Goal: Information Seeking & Learning: Learn about a topic

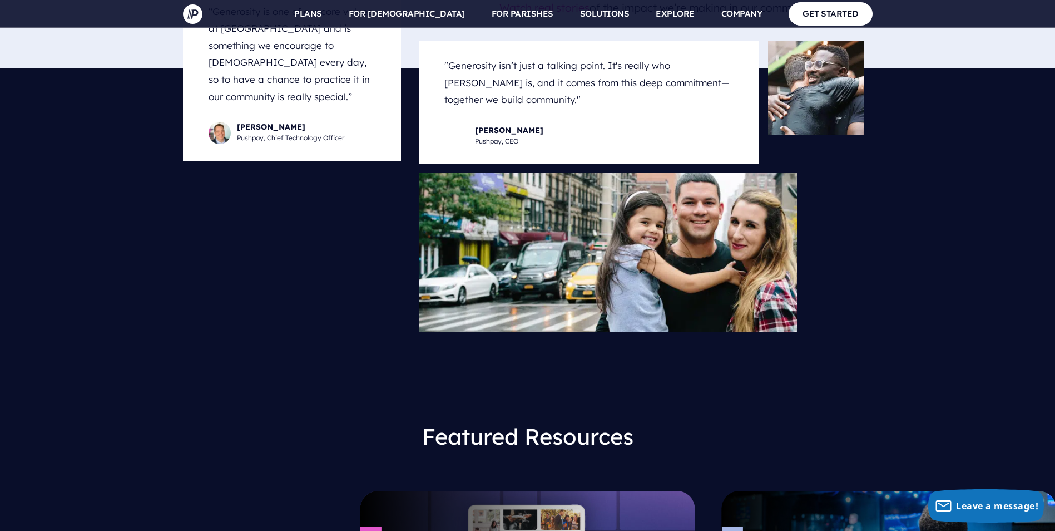
scroll to position [5393, 0]
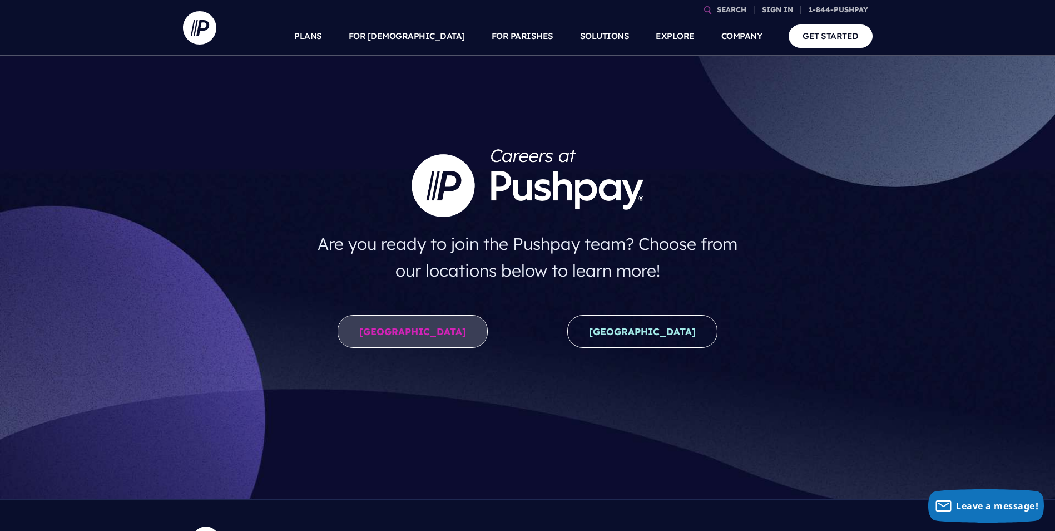
click at [438, 333] on link "[GEOGRAPHIC_DATA]" at bounding box center [413, 331] width 150 height 33
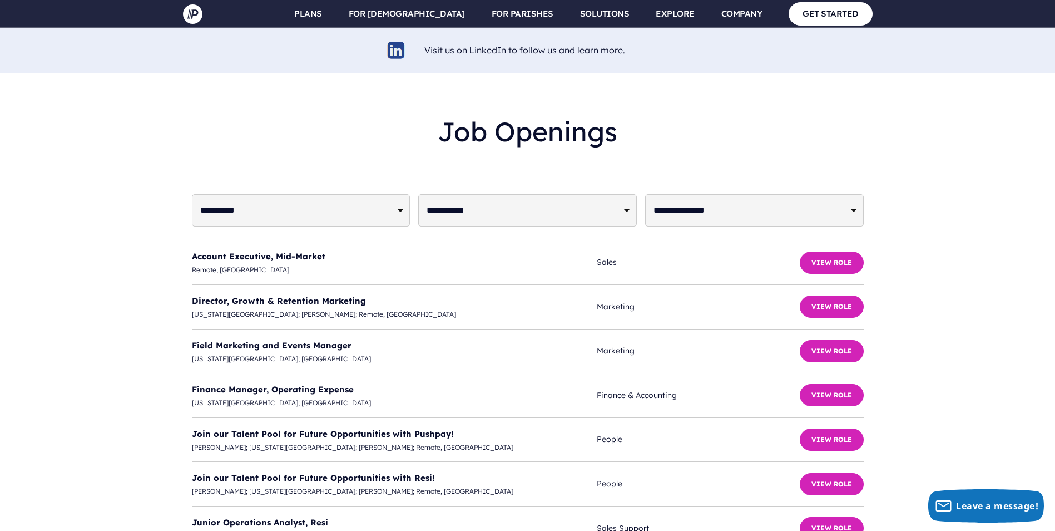
scroll to position [2726, 0]
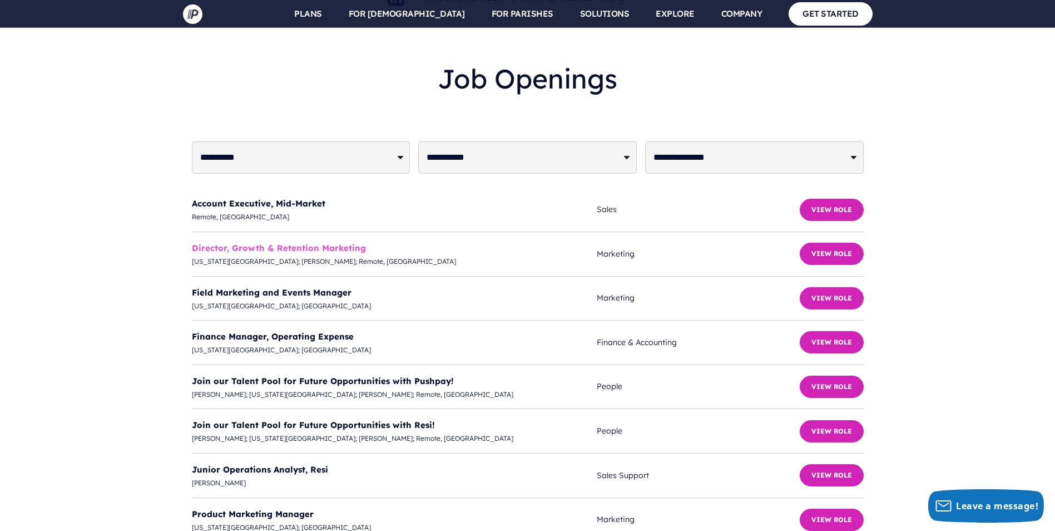
click at [314, 243] on link "Director, Growth & Retention Marketing" at bounding box center [279, 248] width 174 height 11
click at [239, 509] on link "Product Marketing Manager" at bounding box center [253, 514] width 122 height 11
click at [235, 243] on link "Director, Growth & Retention Marketing" at bounding box center [279, 248] width 174 height 11
click at [244, 243] on link "Director, Growth & Retention Marketing" at bounding box center [279, 248] width 174 height 11
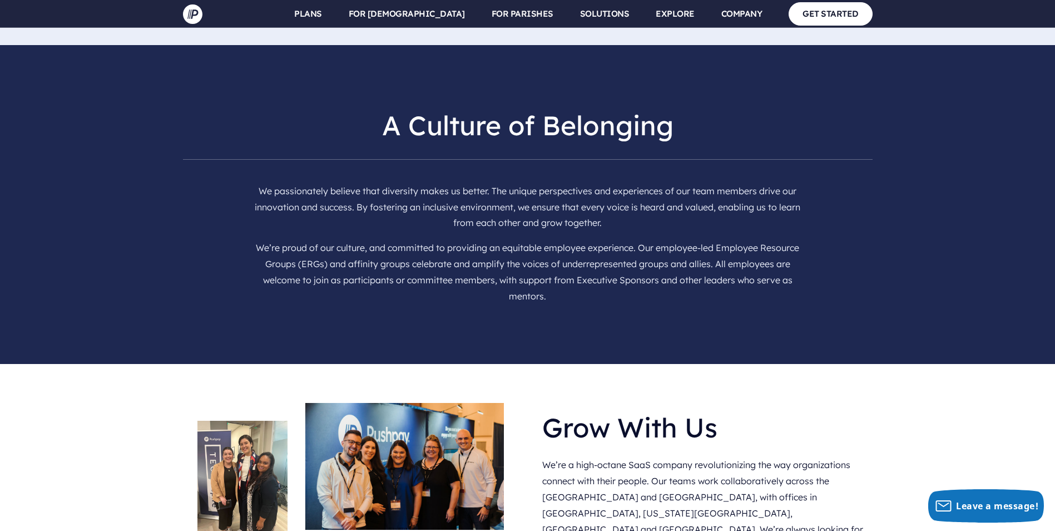
scroll to position [1818, 0]
